Goal: Task Accomplishment & Management: Complete application form

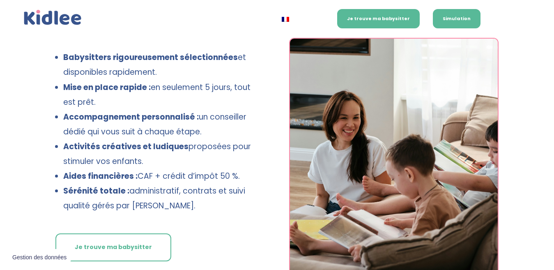
click at [471, 18] on link "Simulation" at bounding box center [457, 18] width 48 height 19
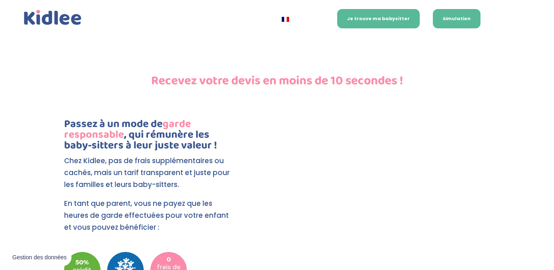
scroll to position [1763, 0]
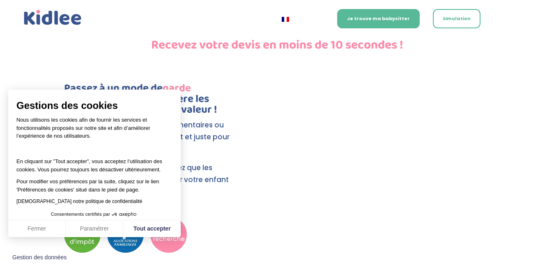
click at [227, 162] on p "En tant que parent, vous ne payez que les heures de garde effectuées pour votre…" at bounding box center [150, 180] width 172 height 36
click at [144, 228] on button "Tout accepter" at bounding box center [151, 228] width 57 height 17
checkbox input "true"
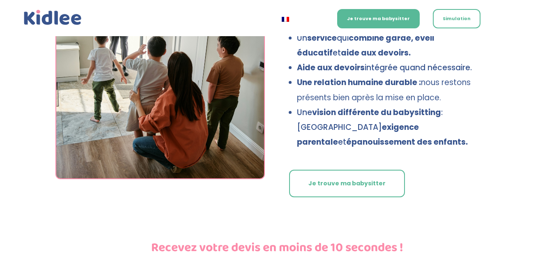
scroll to position [1558, 0]
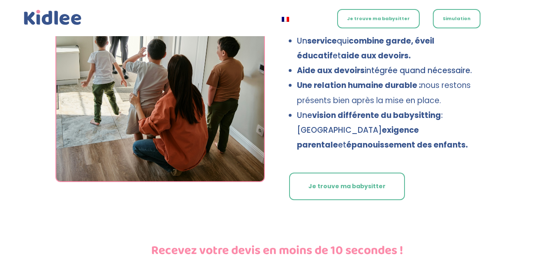
click at [370, 21] on link "Je trouve ma babysitter" at bounding box center [378, 18] width 82 height 19
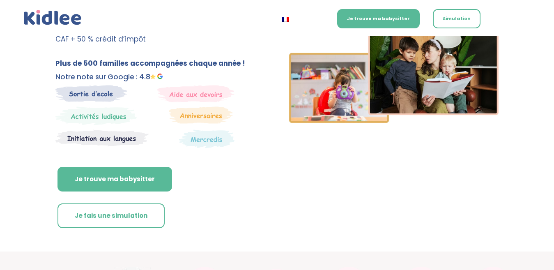
scroll to position [164, 0]
